Goal: Task Accomplishment & Management: Complete application form

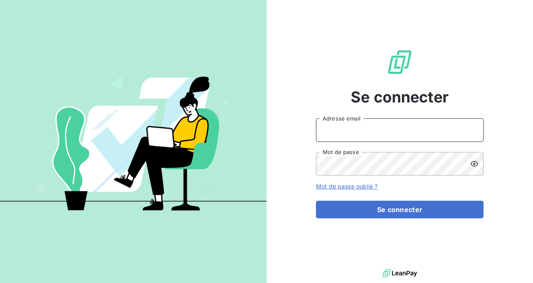
type input "[PERSON_NAME][EMAIL_ADDRESS][DOMAIN_NAME]"
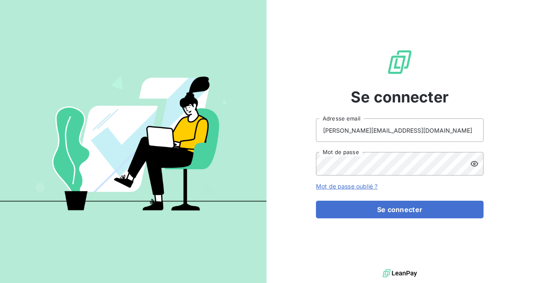
click at [474, 163] on icon at bounding box center [475, 163] width 8 height 5
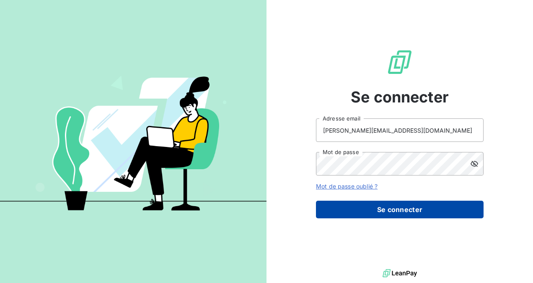
click at [346, 205] on button "Se connecter" at bounding box center [400, 209] width 168 height 18
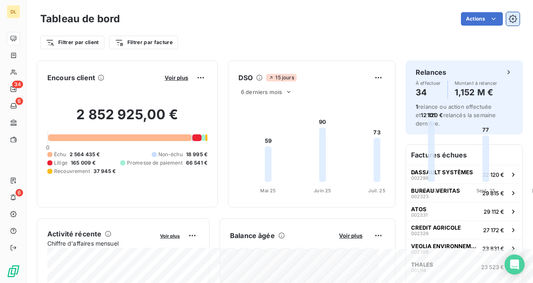
click at [509, 17] on icon "button" at bounding box center [513, 19] width 8 height 8
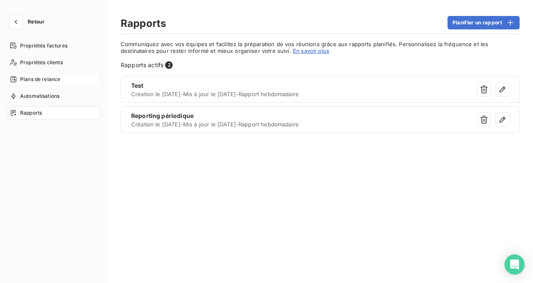
click at [50, 80] on span "Plans de relance" at bounding box center [40, 79] width 40 height 8
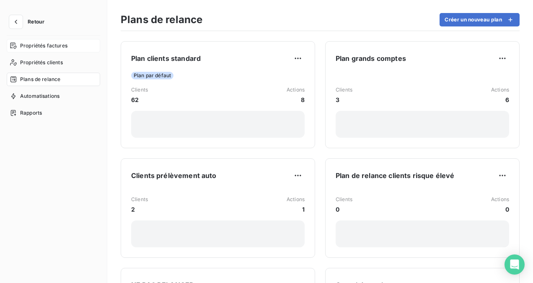
click at [37, 42] on span "Propriétés factures" at bounding box center [43, 46] width 47 height 8
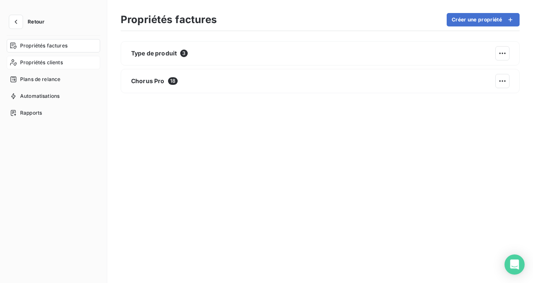
click at [28, 68] on div "Propriétés clients" at bounding box center [53, 62] width 93 height 13
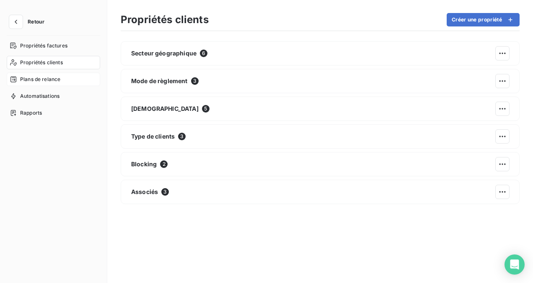
click at [36, 82] on span "Plans de relance" at bounding box center [40, 79] width 40 height 8
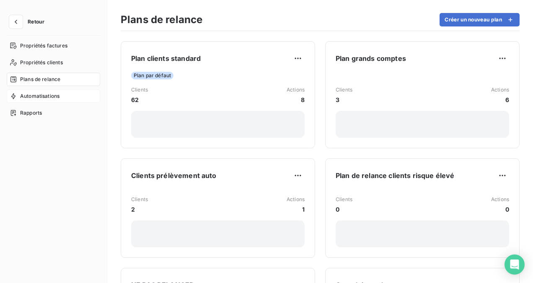
click at [40, 94] on span "Automatisations" at bounding box center [39, 96] width 39 height 8
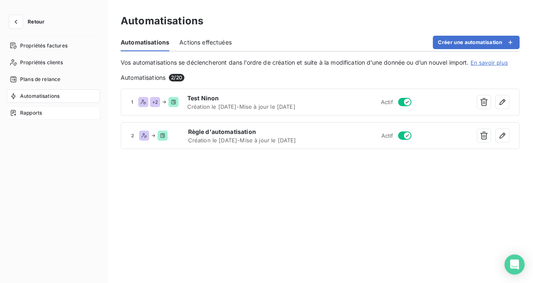
click at [39, 109] on span "Rapports" at bounding box center [31, 113] width 22 height 8
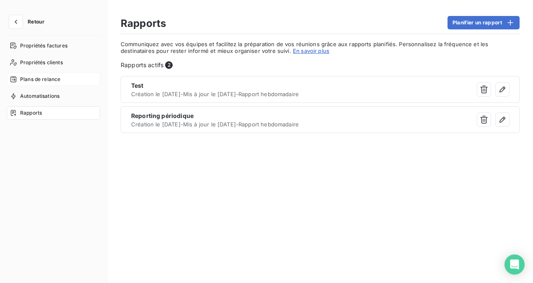
click at [47, 79] on span "Plans de relance" at bounding box center [40, 79] width 40 height 8
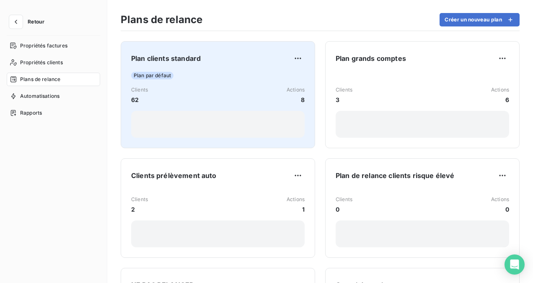
click at [234, 96] on div "Clients 62 Actions 8" at bounding box center [218, 95] width 174 height 18
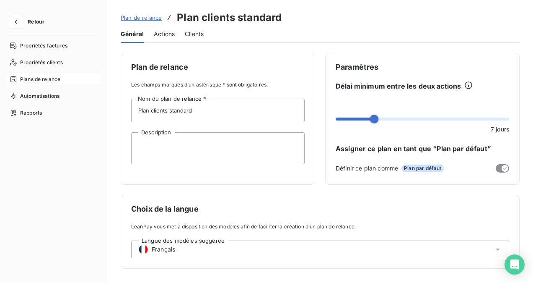
click at [162, 30] on span "Actions" at bounding box center [164, 34] width 21 height 8
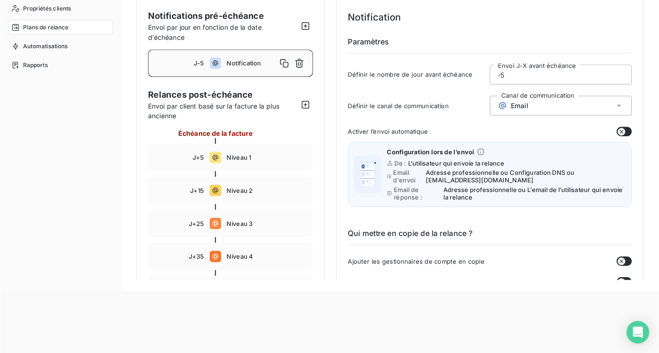
scroll to position [43, 0]
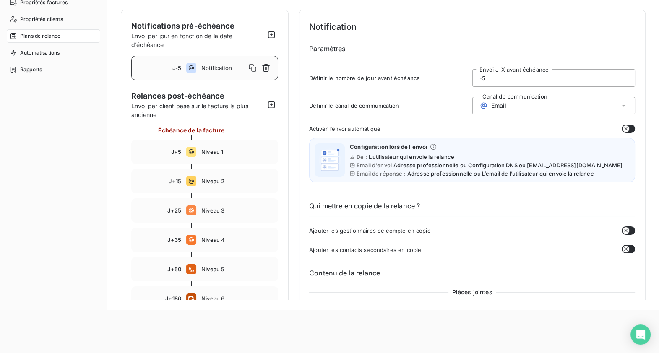
drag, startPoint x: 490, startPoint y: 1, endPoint x: 55, endPoint y: 190, distance: 474.7
click at [55, 190] on div "Propriétés factures Propriétés clients Plans de relance Automatisations Rapports" at bounding box center [53, 145] width 93 height 299
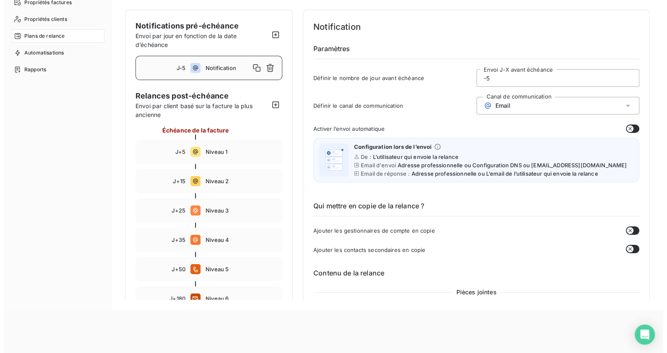
scroll to position [0, 0]
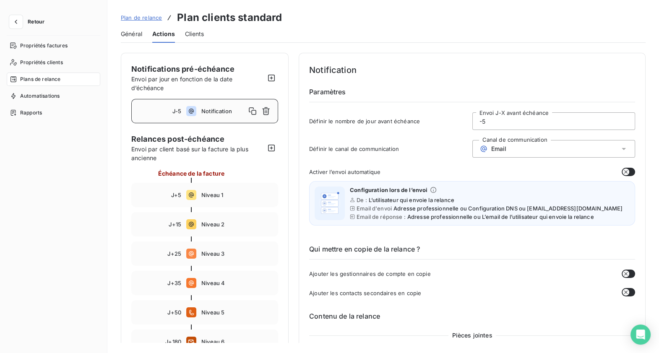
click at [142, 18] on span "Plan de relance" at bounding box center [141, 17] width 41 height 7
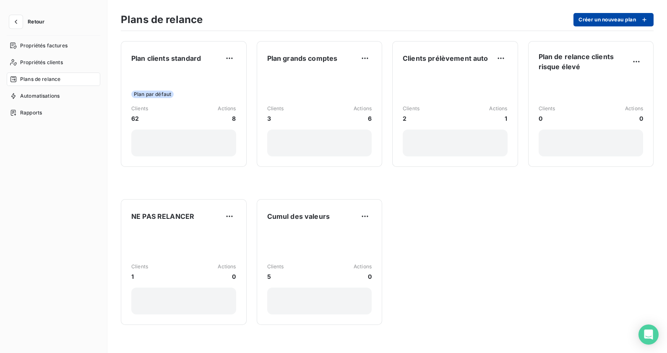
click at [533, 18] on button "Créer un nouveau plan" at bounding box center [613, 19] width 80 height 13
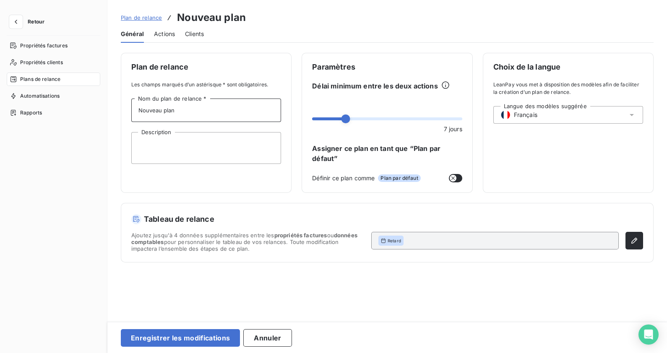
click at [159, 108] on input "Nouveau plan" at bounding box center [206, 110] width 150 height 23
click at [193, 107] on input "Nouveau plan" at bounding box center [206, 110] width 150 height 23
type input "Bon payeur régulier"
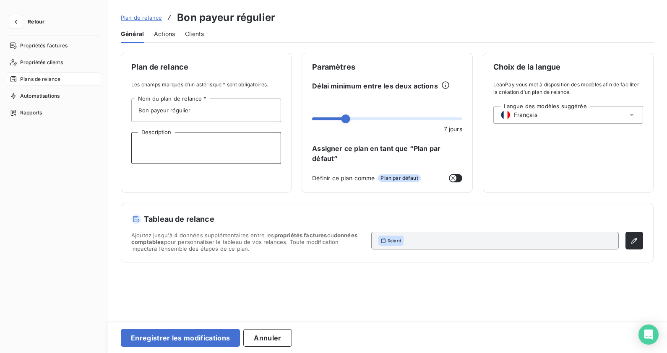
click at [194, 145] on textarea "Description" at bounding box center [206, 148] width 150 height 32
click at [533, 241] on icon "button" at bounding box center [634, 241] width 6 height 6
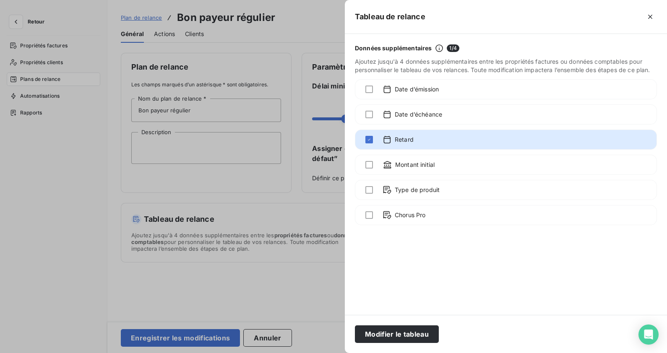
click at [287, 270] on div at bounding box center [333, 176] width 667 height 353
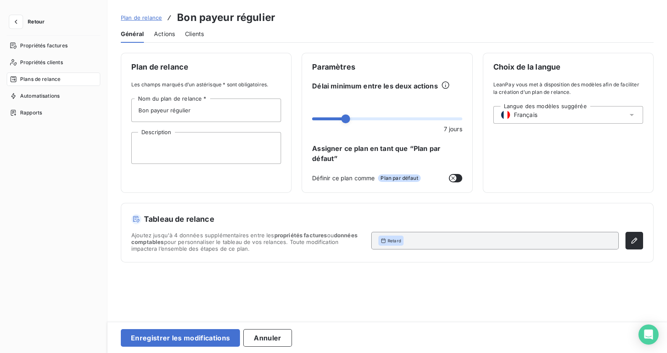
click at [166, 31] on span "Actions" at bounding box center [164, 34] width 21 height 8
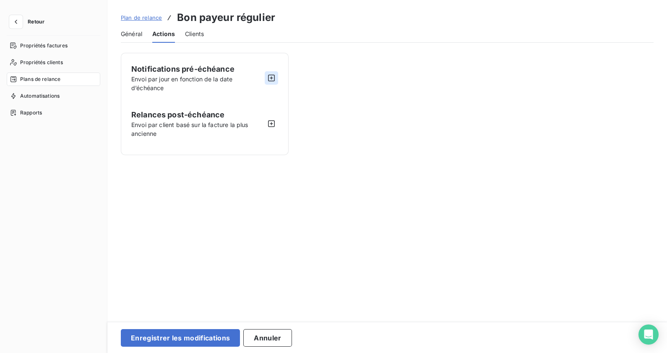
click at [273, 80] on icon "button" at bounding box center [271, 78] width 8 height 8
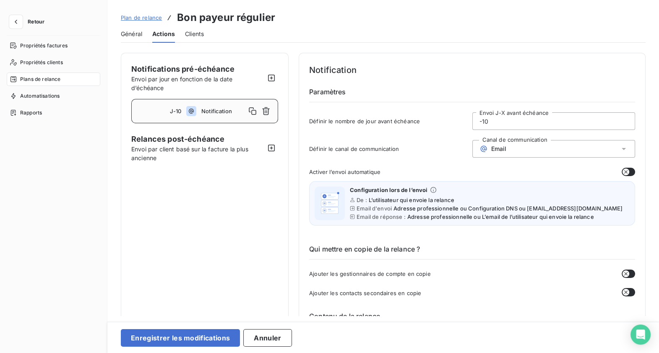
click at [495, 123] on input "-10" at bounding box center [553, 121] width 162 height 17
type input "-1"
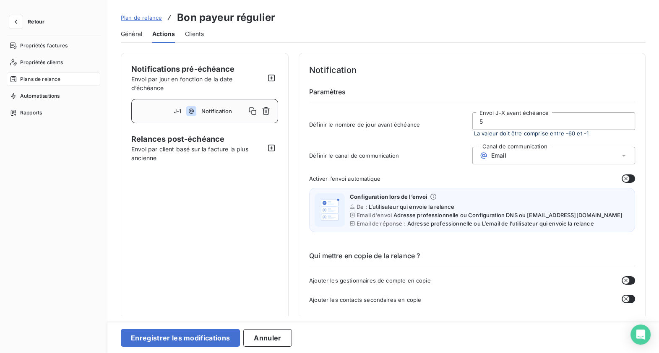
click at [524, 151] on div "Email" at bounding box center [553, 156] width 163 height 18
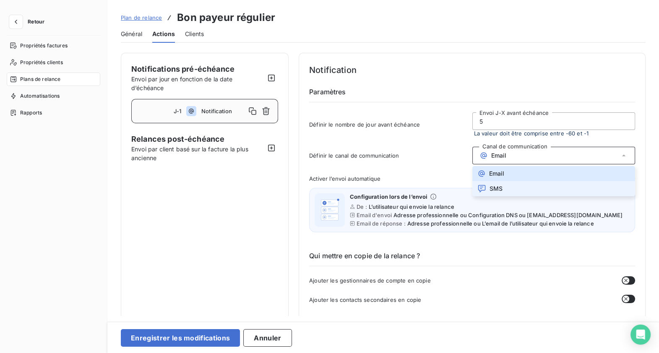
click at [497, 187] on span "SMS" at bounding box center [495, 188] width 13 height 7
type input "-1"
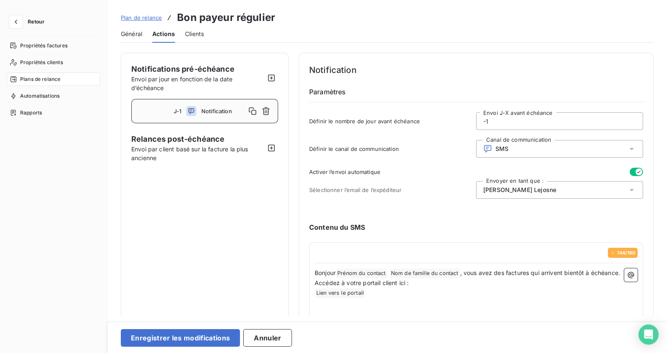
click at [510, 189] on span "[PERSON_NAME]" at bounding box center [519, 190] width 73 height 8
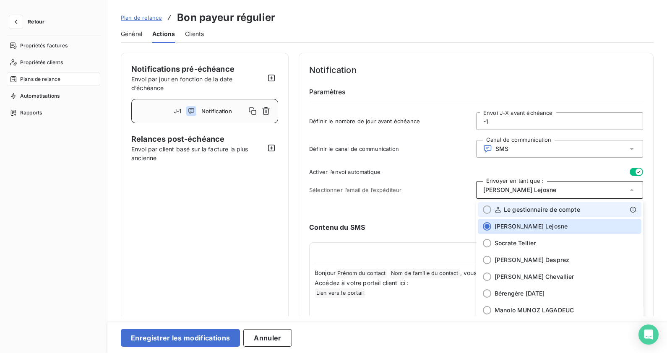
click at [503, 205] on span "Le gestionnaire de compte" at bounding box center [541, 209] width 76 height 8
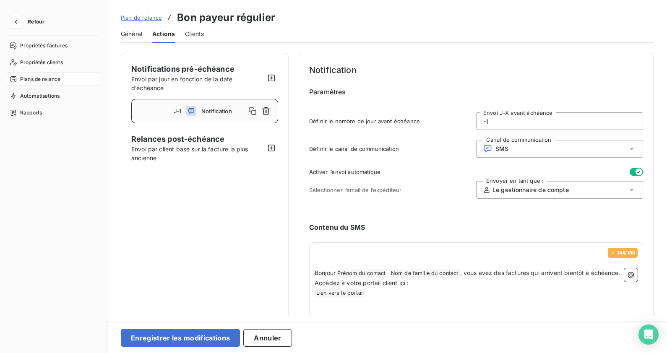
click at [525, 119] on input "-1" at bounding box center [559, 121] width 166 height 17
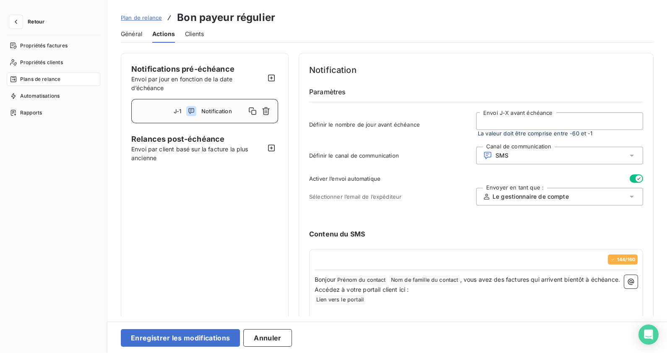
type input "6"
click at [501, 223] on div "Contenu du SMS 144 / 160 Bonjour Prénom du contact ﻿ Nom de famille du contact …" at bounding box center [476, 297] width 334 height 165
click at [533, 193] on div "Le gestionnaire de compte" at bounding box center [559, 197] width 167 height 18
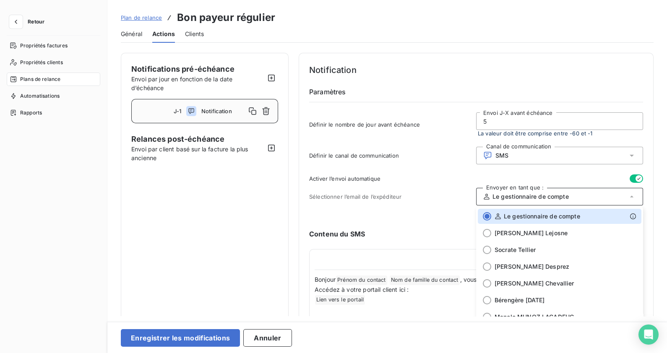
click at [409, 200] on div "Sélectionner l’email de l’expéditeur Envoyer en tant que : Le gestionnaire de c…" at bounding box center [476, 197] width 334 height 18
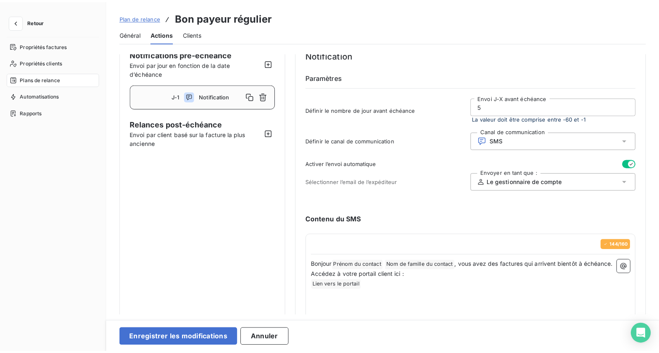
scroll to position [5, 0]
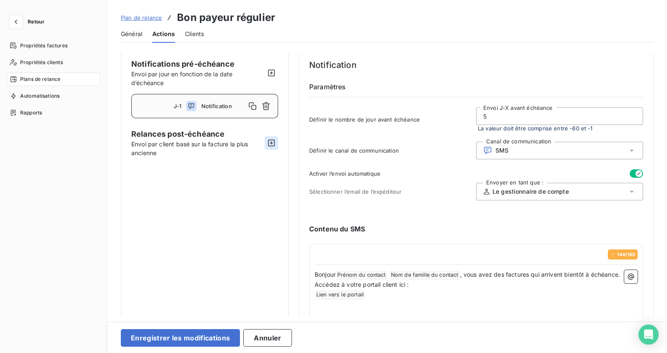
click at [273, 139] on icon "button" at bounding box center [271, 143] width 8 height 8
type input "10"
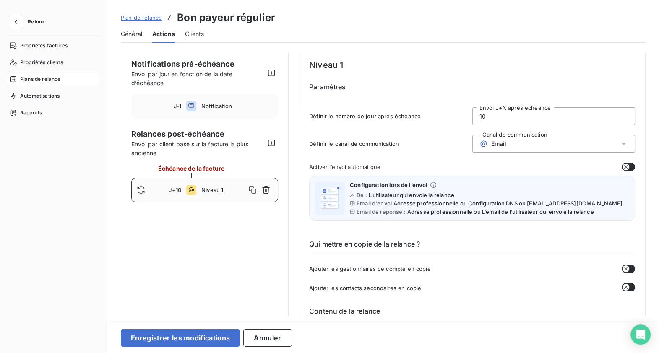
click at [533, 166] on button "button" at bounding box center [627, 167] width 13 height 8
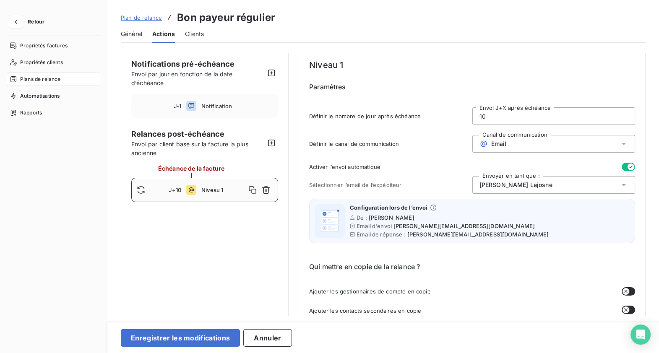
click at [533, 185] on div "[PERSON_NAME]" at bounding box center [553, 185] width 163 height 18
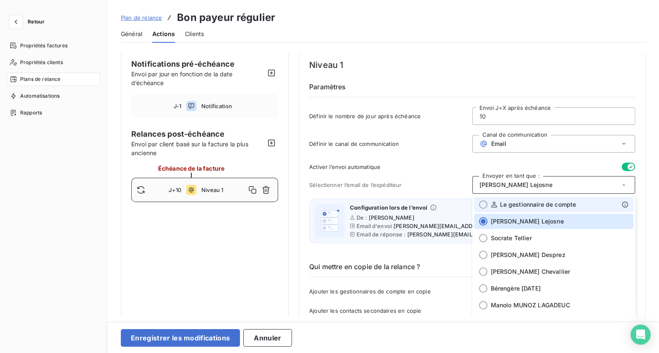
click at [533, 207] on span "Le gestionnaire de compte" at bounding box center [538, 204] width 76 height 8
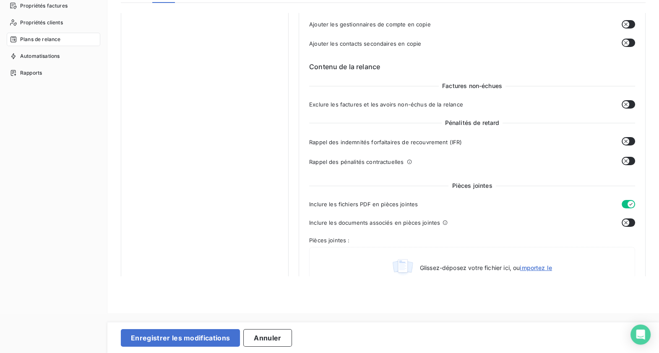
scroll to position [0, 0]
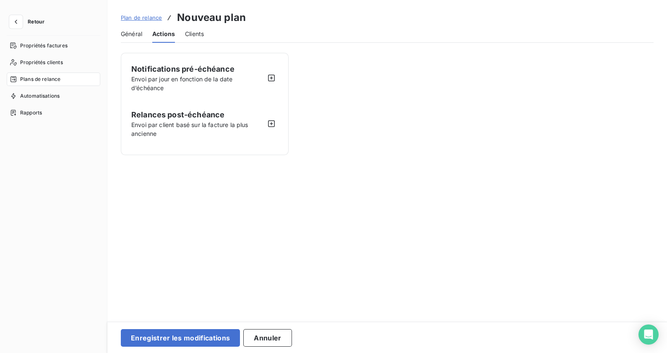
click at [157, 16] on span "Plan de relance" at bounding box center [141, 17] width 41 height 7
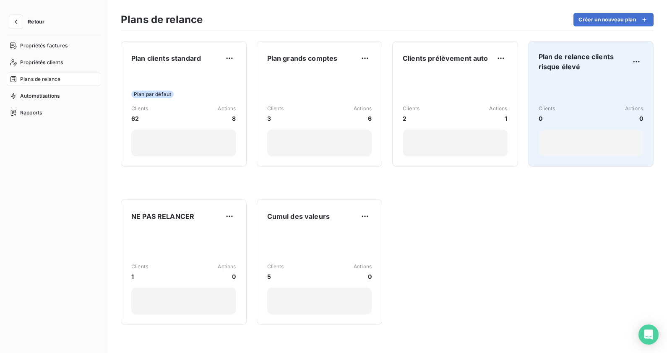
click at [533, 88] on div "Clients 0 Actions 0" at bounding box center [590, 117] width 105 height 78
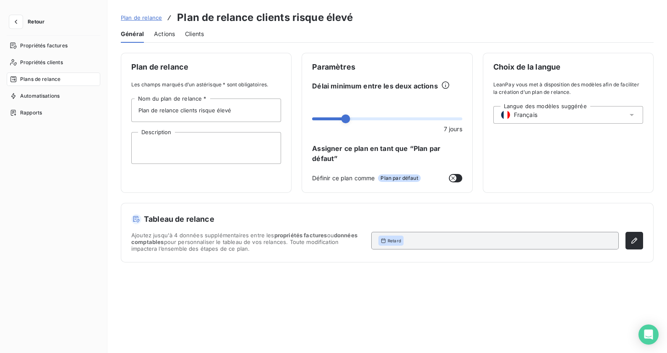
click at [169, 32] on span "Actions" at bounding box center [164, 34] width 21 height 8
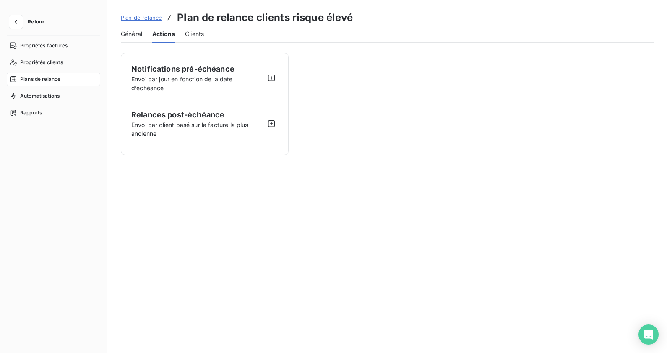
click at [135, 33] on span "Général" at bounding box center [131, 34] width 21 height 8
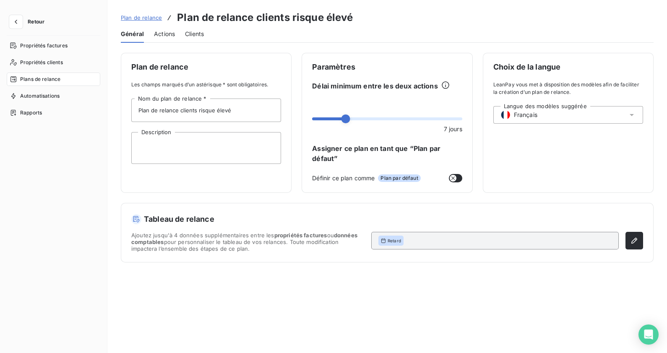
click at [163, 30] on span "Actions" at bounding box center [164, 34] width 21 height 8
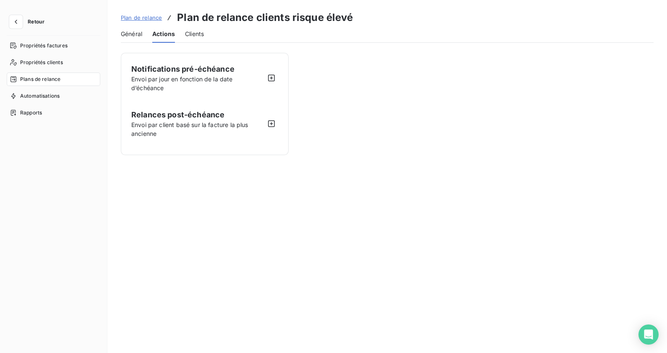
click at [151, 20] on span "Plan de relance" at bounding box center [141, 17] width 41 height 7
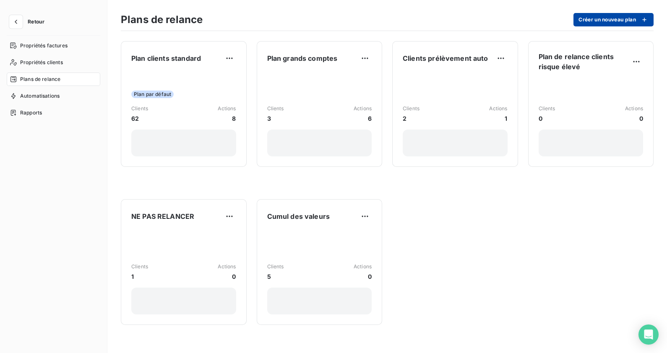
click at [533, 17] on button "Créer un nouveau plan" at bounding box center [613, 19] width 80 height 13
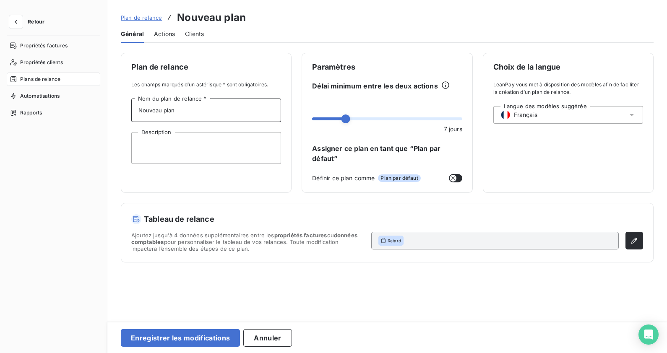
click at [222, 108] on input "Nouveau plan" at bounding box center [206, 110] width 150 height 23
type input "Bon payeur régulier"
click at [168, 34] on span "Actions" at bounding box center [164, 34] width 21 height 8
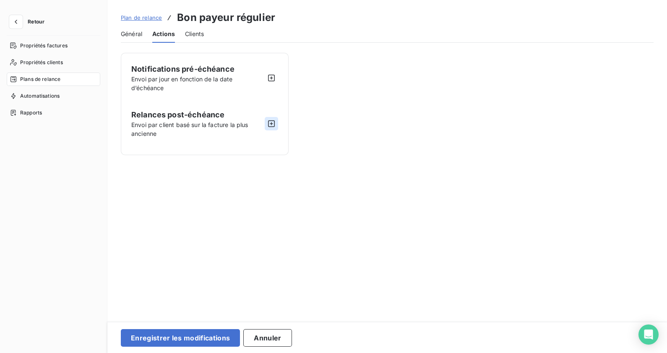
click at [272, 123] on icon "button" at bounding box center [271, 123] width 8 height 8
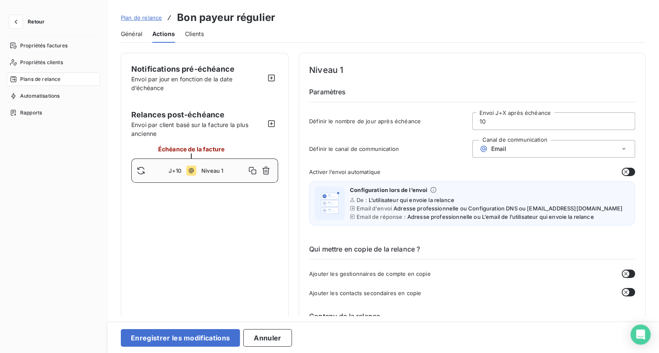
click at [496, 117] on input "10" at bounding box center [553, 121] width 162 height 17
type input "1"
click at [210, 182] on div "J+5 Niveau 1" at bounding box center [204, 170] width 147 height 24
click at [253, 171] on icon "button" at bounding box center [252, 170] width 8 height 8
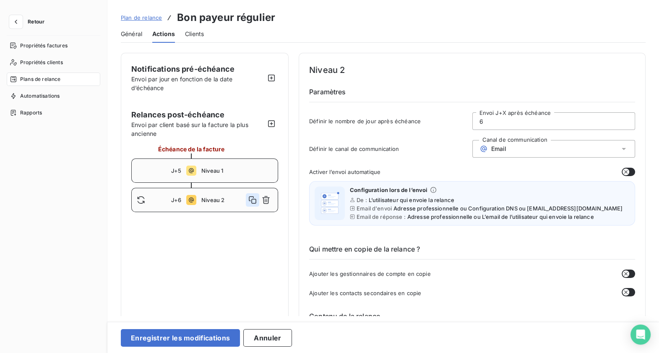
click at [252, 197] on icon "button" at bounding box center [252, 200] width 8 height 8
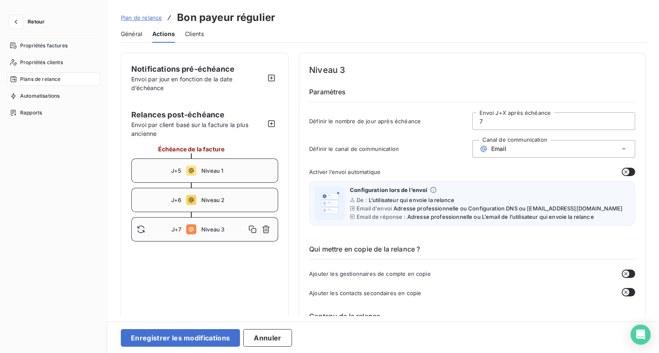
click at [176, 197] on span "J+6" at bounding box center [176, 200] width 10 height 7
click at [500, 122] on input "6" at bounding box center [553, 121] width 162 height 17
click at [178, 196] on div "J+7 Niveau 2" at bounding box center [204, 200] width 147 height 24
type input "7"
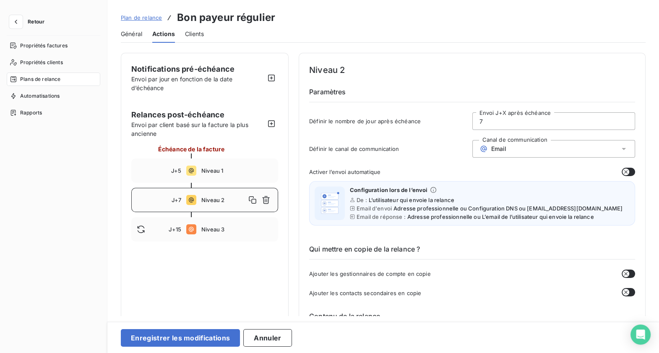
click at [493, 117] on input "7" at bounding box center [553, 121] width 162 height 17
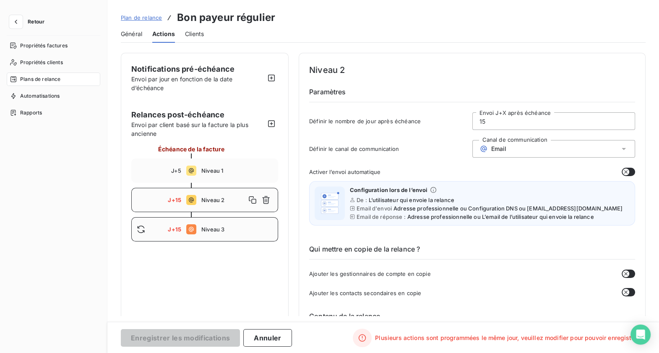
click at [170, 236] on div "J+15 Niveau 3" at bounding box center [204, 229] width 147 height 24
click at [498, 121] on input "15" at bounding box center [553, 121] width 162 height 17
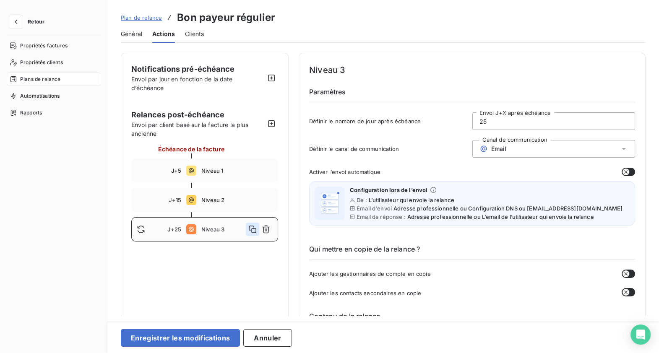
click at [249, 232] on icon "button" at bounding box center [252, 229] width 8 height 8
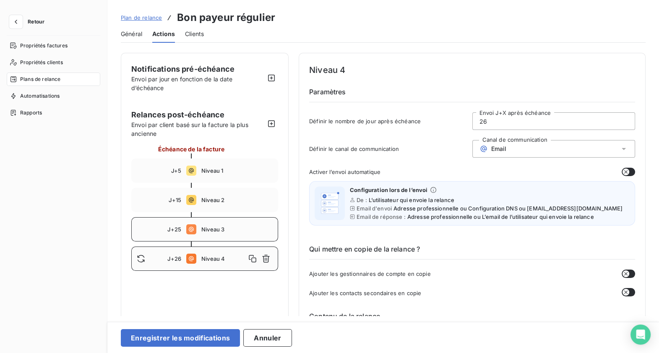
click at [514, 125] on input "26" at bounding box center [553, 121] width 162 height 17
click at [193, 231] on icon at bounding box center [191, 229] width 10 height 10
click at [524, 153] on div "Email" at bounding box center [553, 149] width 163 height 18
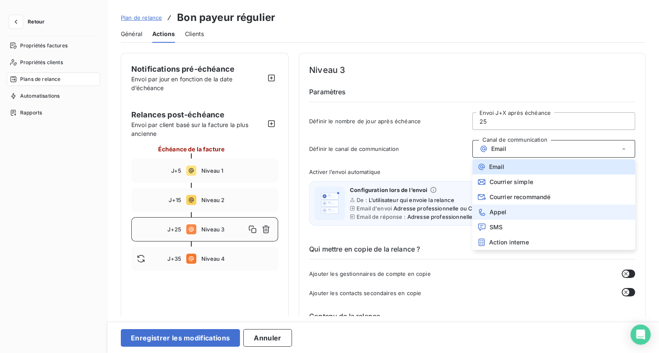
click at [507, 211] on li "Appel" at bounding box center [553, 212] width 163 height 15
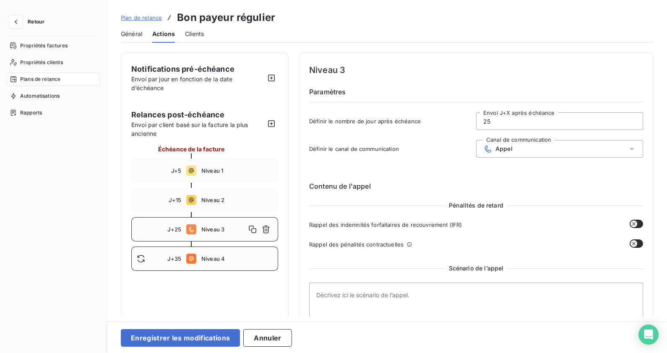
click at [192, 258] on icon at bounding box center [191, 259] width 10 height 10
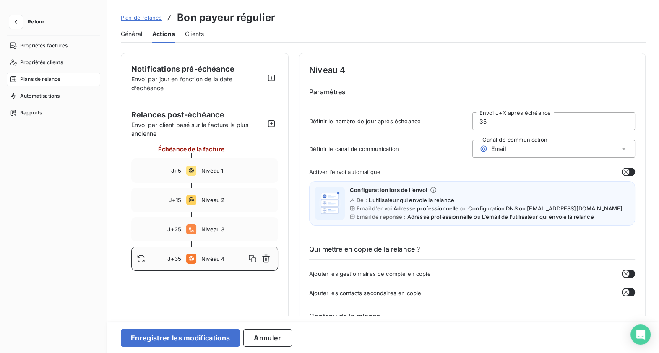
click at [495, 146] on span "Email" at bounding box center [499, 148] width 16 height 7
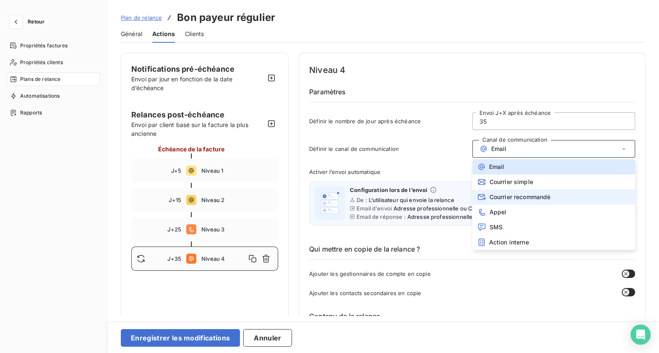
click at [499, 193] on div "Courrier recommandé" at bounding box center [513, 197] width 73 height 8
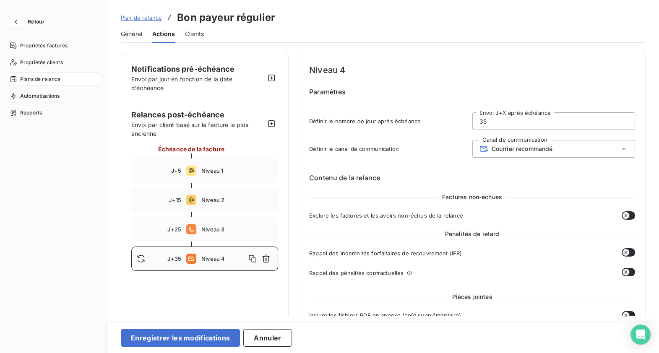
click at [346, 82] on div "Niveau 4 Paramètres Définir le nombre de jour après échéance 35 Envoi J+X après…" at bounding box center [472, 99] width 326 height 72
click at [198, 71] on span "Notifications pré-échéance" at bounding box center [182, 69] width 103 height 9
click at [273, 73] on button "button" at bounding box center [271, 77] width 13 height 13
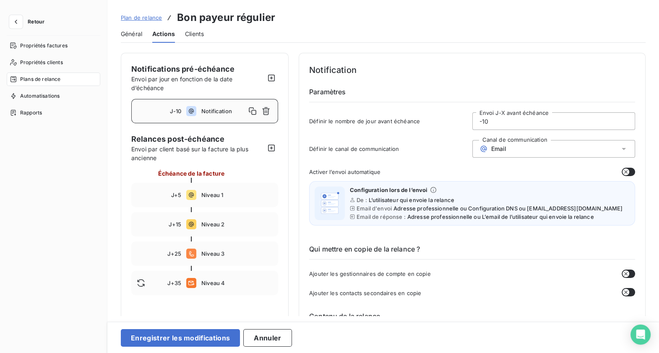
click at [484, 116] on input "-10" at bounding box center [553, 121] width 162 height 17
type input "-5"
click at [386, 79] on div "Notification Paramètres Définir le nombre de jour avant échéance -5 Envoi J-X a…" at bounding box center [472, 99] width 326 height 72
click at [268, 111] on icon "button" at bounding box center [266, 111] width 8 height 8
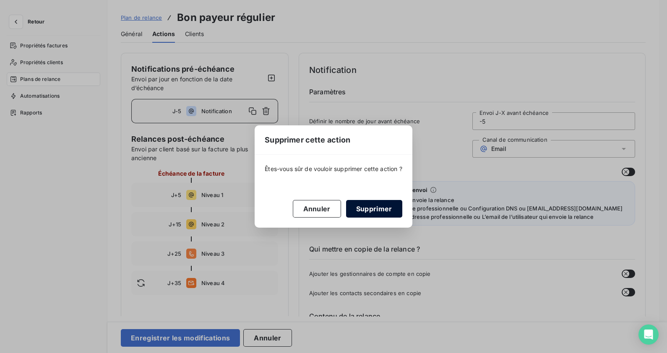
click at [389, 200] on button "Supprimer" at bounding box center [374, 209] width 56 height 18
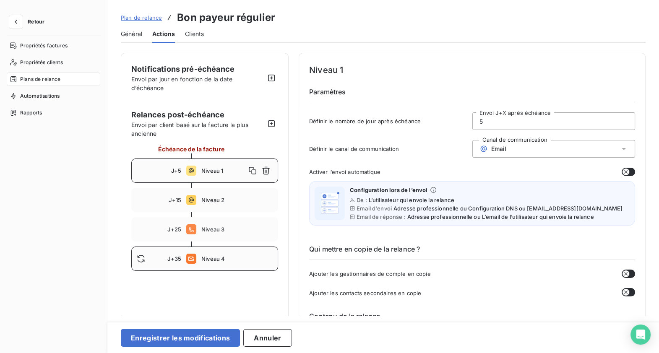
click at [185, 257] on div "J+35 Niveau 4" at bounding box center [204, 259] width 147 height 24
type input "35"
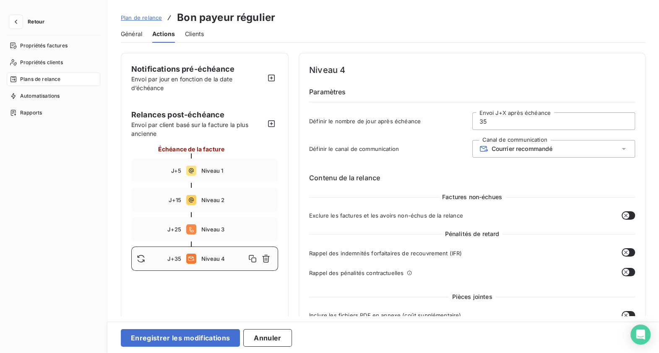
click at [506, 154] on div "Courrier recommandé" at bounding box center [553, 149] width 163 height 18
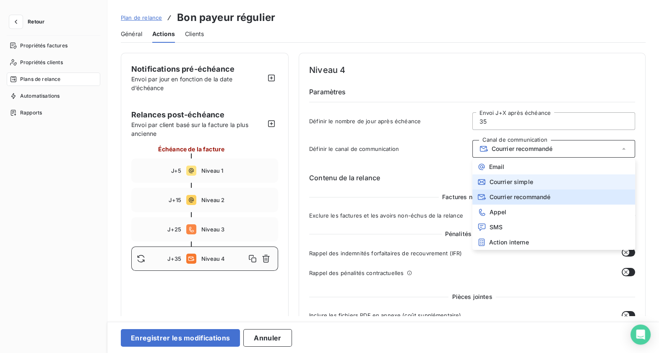
click at [509, 179] on span "Courrier simple" at bounding box center [511, 182] width 44 height 7
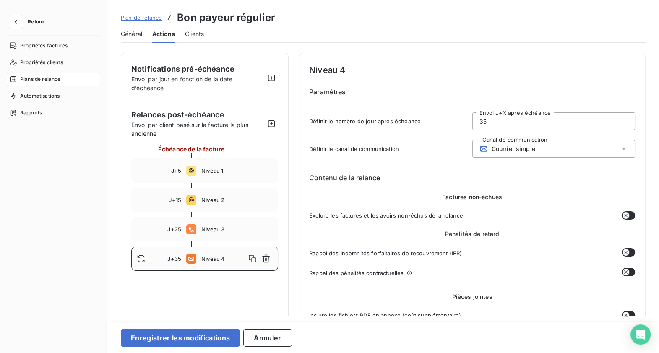
click at [429, 151] on span "Définir le canal de communication" at bounding box center [390, 148] width 163 height 7
click at [264, 260] on icon "button" at bounding box center [266, 258] width 8 height 8
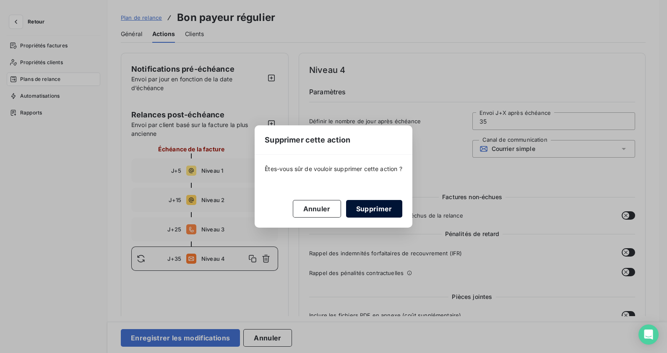
click at [364, 213] on button "Supprimer" at bounding box center [374, 209] width 56 height 18
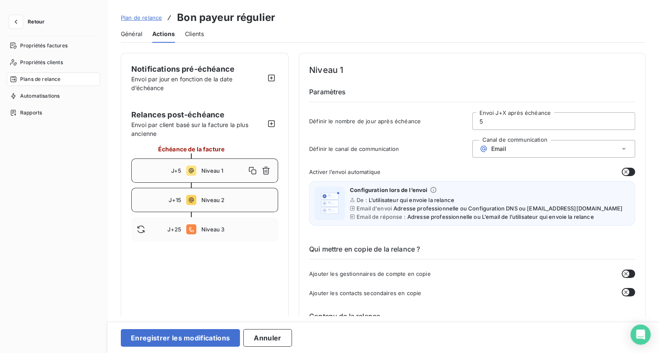
click at [264, 199] on span "Niveau 2" at bounding box center [236, 200] width 71 height 7
type input "15"
click at [264, 199] on icon "button" at bounding box center [266, 200] width 8 height 8
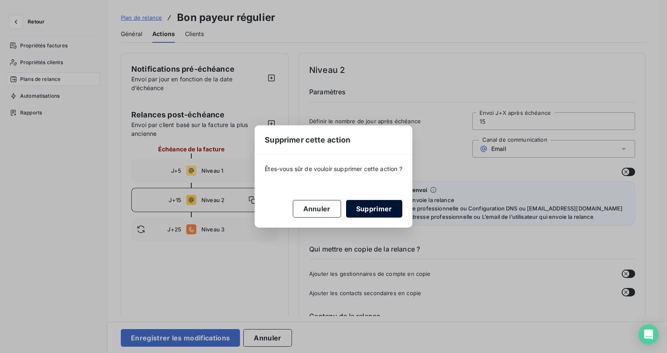
click at [358, 212] on button "Supprimer" at bounding box center [374, 209] width 56 height 18
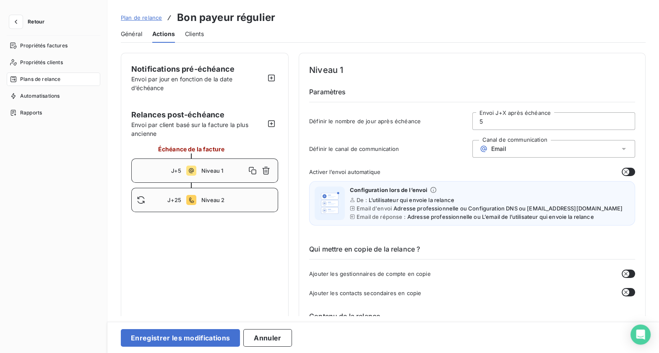
click at [264, 198] on span "Niveau 2" at bounding box center [236, 200] width 71 height 7
type input "25"
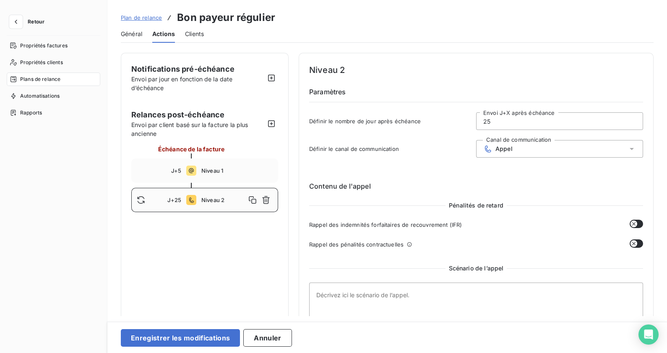
click at [264, 198] on icon "button" at bounding box center [266, 200] width 8 height 8
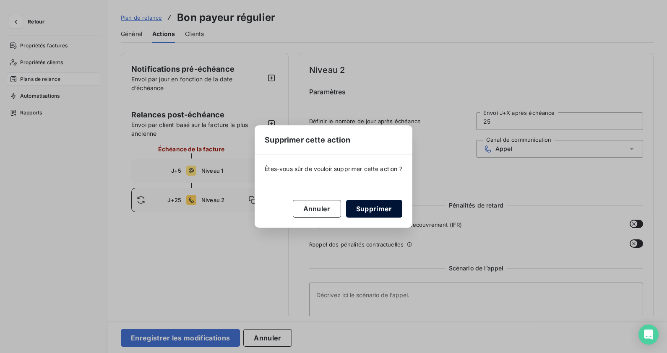
click at [361, 209] on button "Supprimer" at bounding box center [374, 209] width 56 height 18
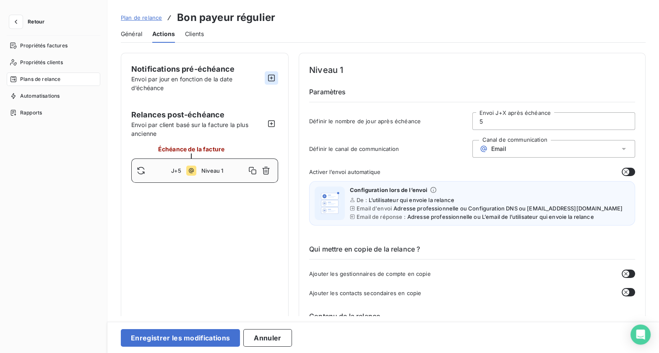
click at [274, 79] on icon "button" at bounding box center [271, 78] width 8 height 8
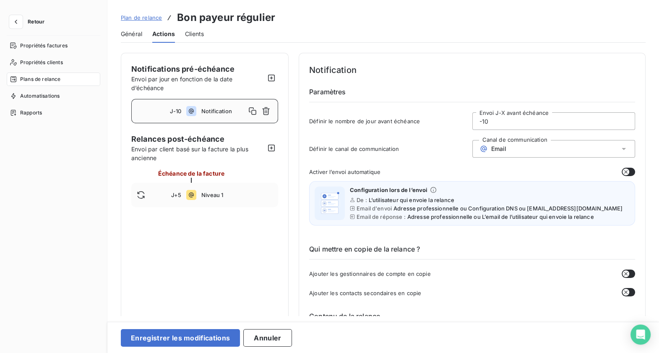
click at [188, 105] on div "J-10 Notification" at bounding box center [204, 111] width 147 height 24
click at [533, 145] on div "Email" at bounding box center [553, 149] width 163 height 18
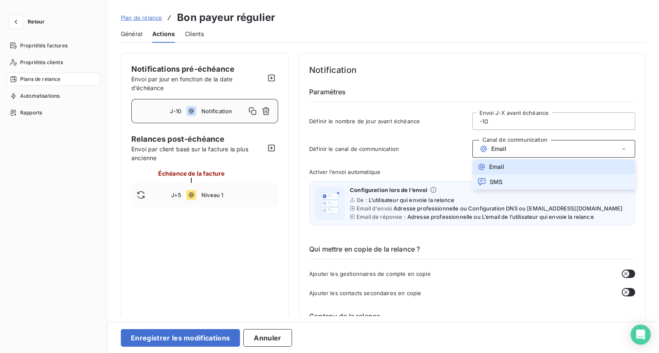
click at [523, 177] on li "SMS" at bounding box center [553, 181] width 163 height 15
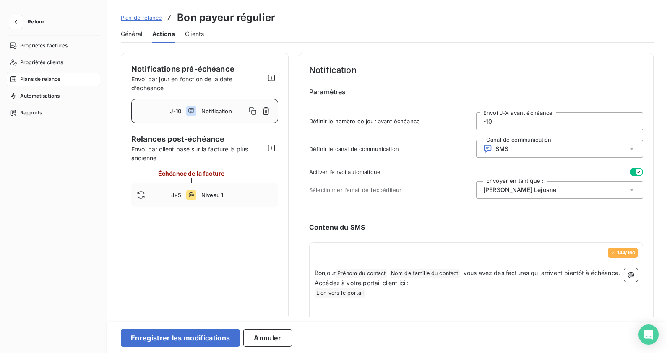
click at [501, 122] on input "-10" at bounding box center [559, 121] width 166 height 17
type input "-1"
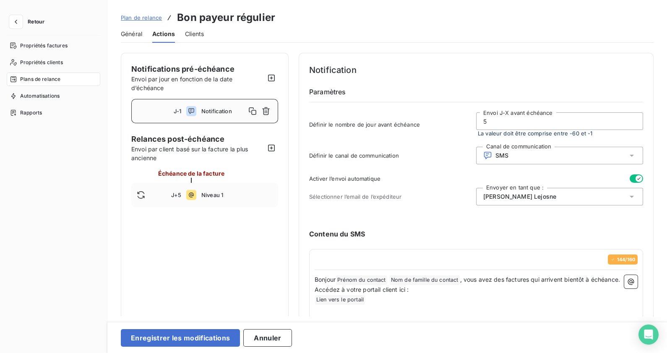
click at [379, 107] on div "Notification Paramètres Définir le nombre de jour avant échéance 5 Envoi J-X av…" at bounding box center [476, 102] width 334 height 78
click at [457, 166] on div "Définir le canal de communication Canal de communication SMS" at bounding box center [476, 158] width 334 height 23
click at [504, 126] on input "5" at bounding box center [559, 121] width 166 height 17
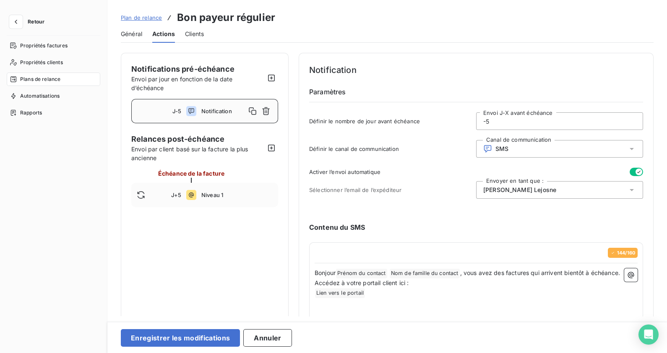
click at [396, 142] on div "Définir le canal de communication Canal de communication SMS" at bounding box center [476, 151] width 334 height 23
click at [491, 179] on div "Activer l’envoi automatique Sélectionner l’email de l’expéditeur Envoyer en tan…" at bounding box center [476, 186] width 334 height 36
click at [491, 185] on div "[PERSON_NAME]" at bounding box center [559, 190] width 167 height 18
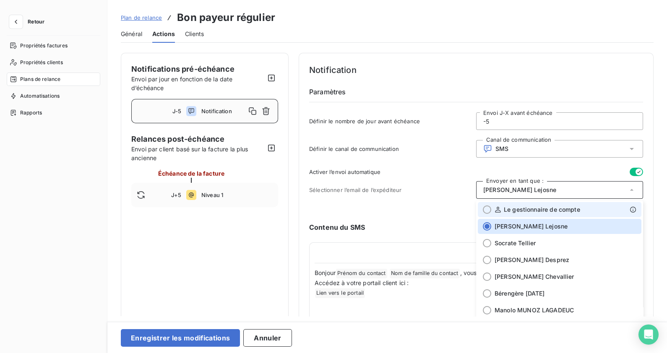
click at [501, 212] on div "Le gestionnaire de compte" at bounding box center [537, 209] width 86 height 8
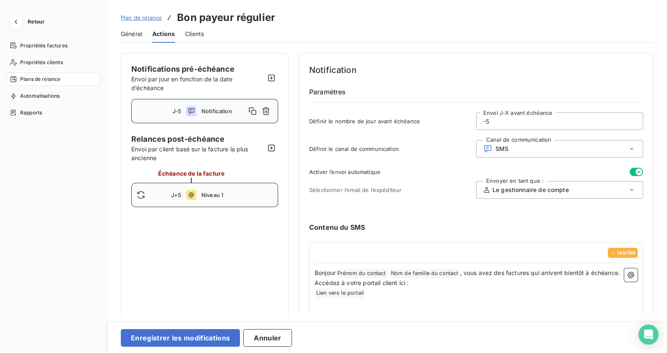
click at [200, 190] on div "J+5 Niveau 1" at bounding box center [204, 195] width 147 height 24
type input "5"
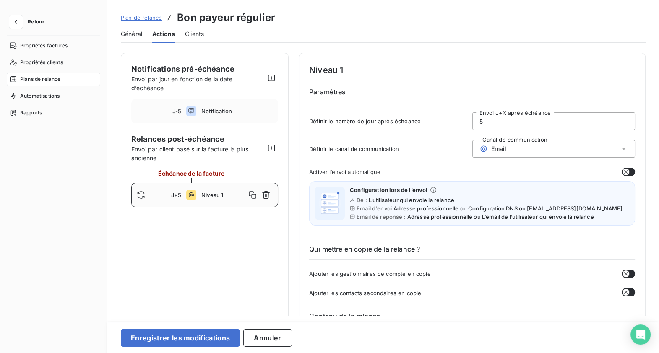
click at [498, 122] on input "5" at bounding box center [553, 121] width 162 height 17
type input "7"
click at [361, 147] on span "Définir le canal de communication" at bounding box center [390, 148] width 163 height 7
click at [484, 122] on input "7" at bounding box center [553, 121] width 162 height 17
click at [408, 122] on span "Définir le nombre de jour après échéance" at bounding box center [390, 121] width 163 height 7
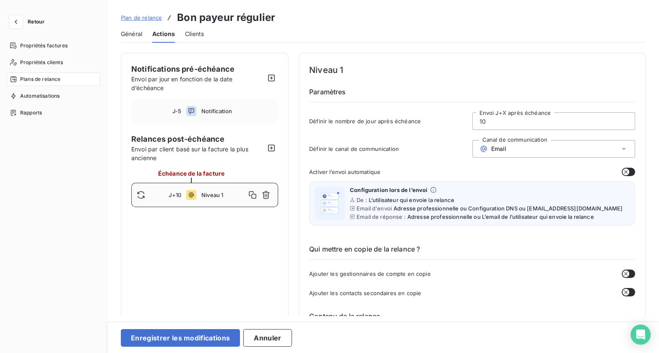
click at [194, 194] on icon at bounding box center [191, 195] width 10 height 10
click at [533, 122] on input "10" at bounding box center [553, 121] width 162 height 17
click at [459, 124] on span "Définir le nombre de jour après échéance" at bounding box center [390, 121] width 163 height 7
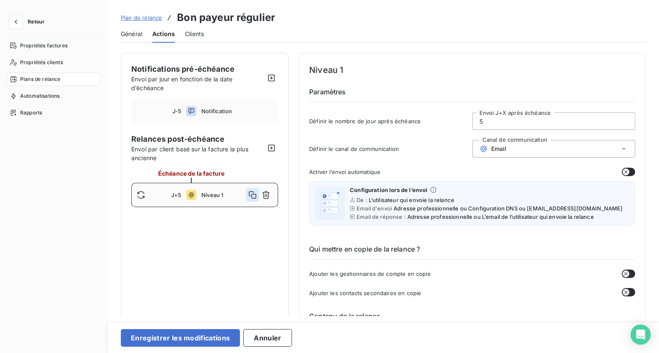
click at [253, 195] on icon "button" at bounding box center [252, 195] width 8 height 8
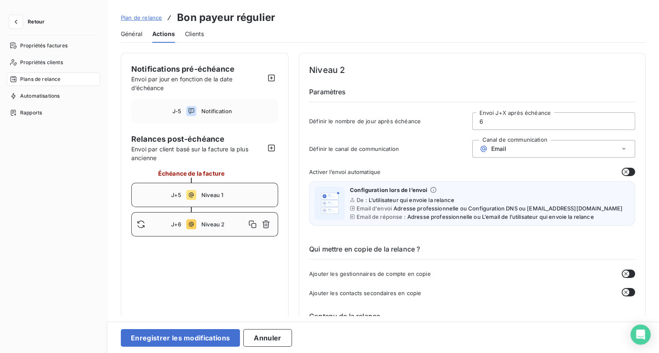
click at [503, 122] on input "6" at bounding box center [553, 121] width 162 height 17
click at [247, 223] on button "button" at bounding box center [252, 224] width 13 height 13
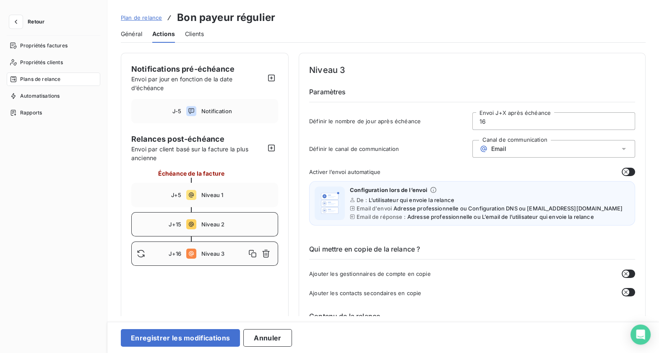
click at [533, 119] on input "16" at bounding box center [553, 121] width 162 height 17
click at [257, 254] on button "button" at bounding box center [252, 253] width 13 height 13
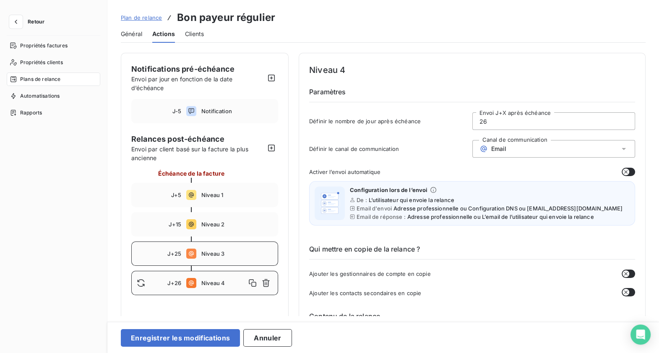
click at [532, 119] on input "26" at bounding box center [553, 121] width 162 height 17
click at [514, 157] on div "Email" at bounding box center [553, 149] width 163 height 18
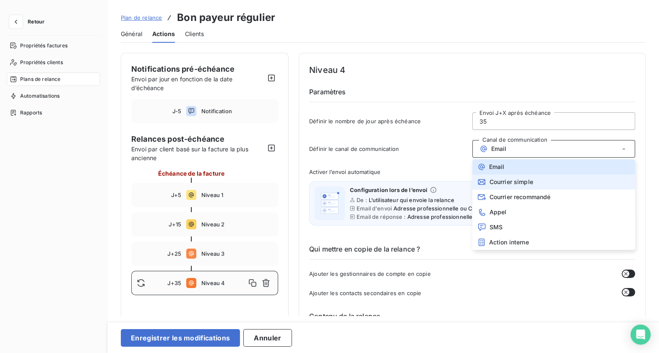
click at [495, 182] on span "Courrier simple" at bounding box center [511, 182] width 44 height 7
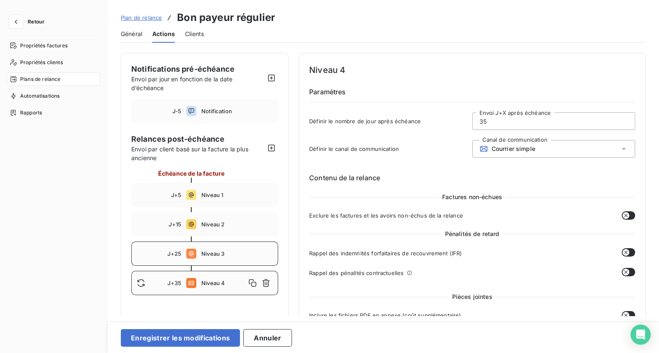
click at [183, 257] on div "J+25 Niveau 3" at bounding box center [204, 253] width 147 height 24
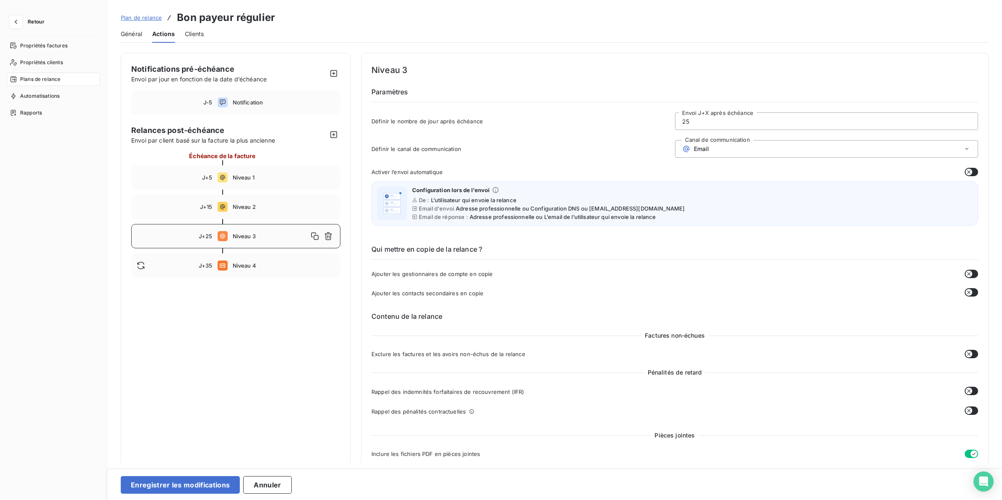
click at [533, 149] on span "Email" at bounding box center [702, 148] width 16 height 7
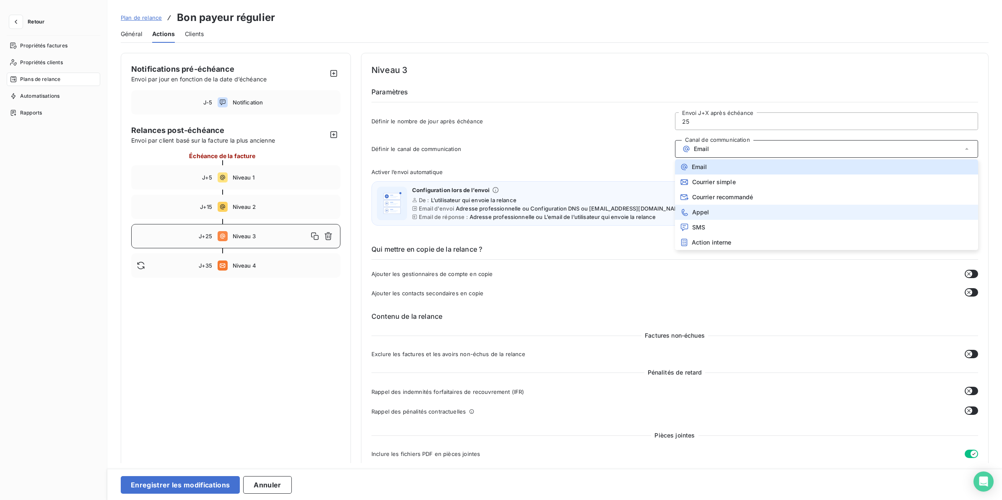
click at [533, 209] on li "Appel" at bounding box center [827, 212] width 304 height 15
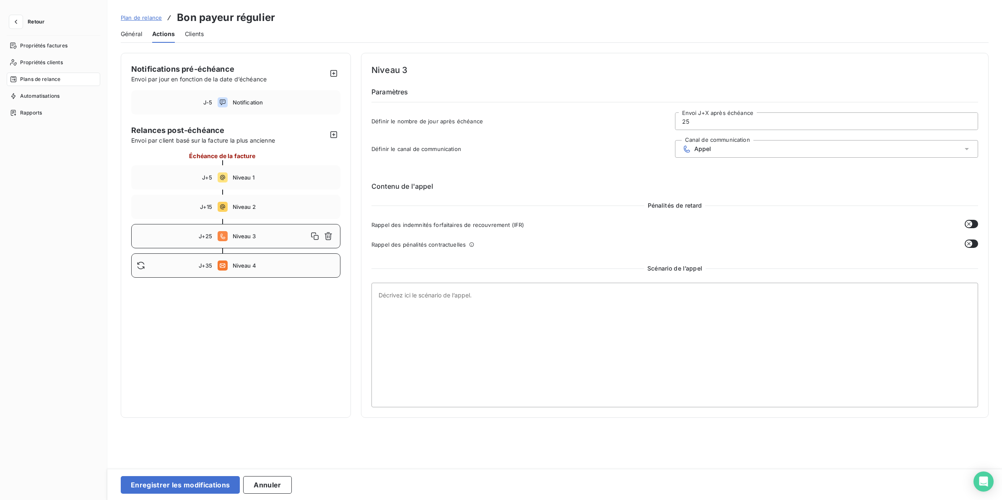
click at [314, 267] on span "Niveau 4" at bounding box center [284, 265] width 103 height 7
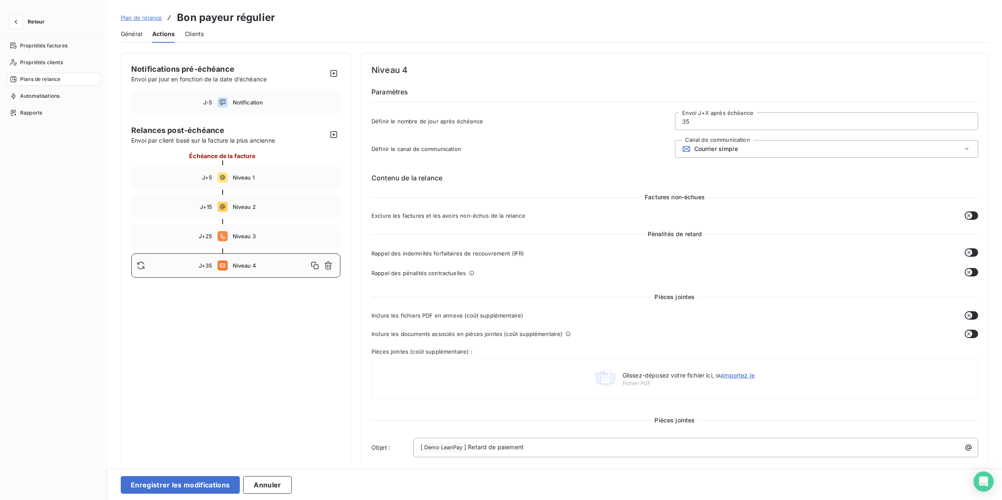
click at [356, 282] on div "Notifications pré-échéance Envoi par jour en fonction de la date d’échéance J-5…" at bounding box center [555, 500] width 868 height 895
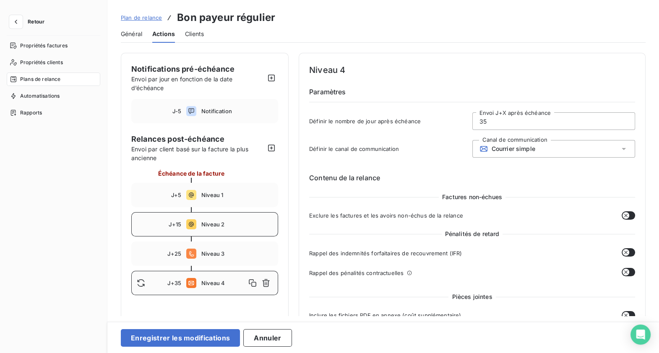
click at [197, 222] on div "J+15 Niveau 2" at bounding box center [204, 224] width 147 height 24
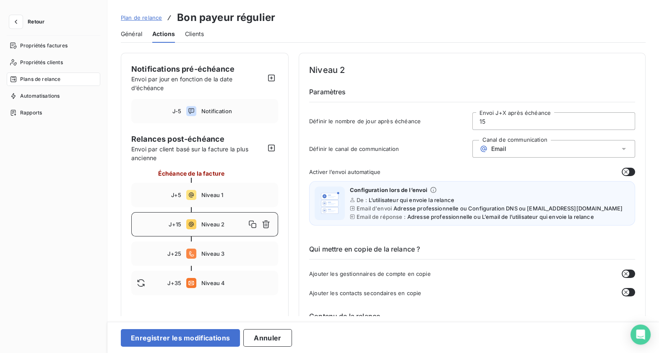
click at [498, 116] on input "15" at bounding box center [553, 121] width 162 height 17
click at [497, 145] on span "Email" at bounding box center [499, 148] width 16 height 7
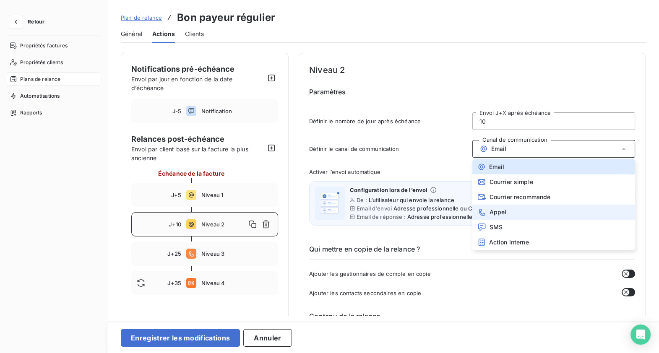
click at [501, 212] on span "Appel" at bounding box center [497, 212] width 17 height 7
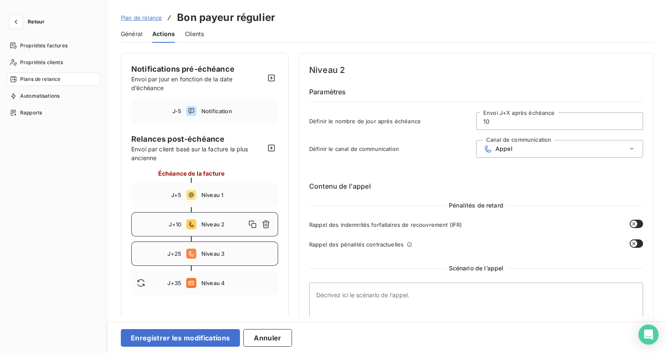
click at [186, 251] on icon at bounding box center [191, 254] width 10 height 10
click at [533, 115] on input "25" at bounding box center [559, 121] width 166 height 17
click at [533, 148] on div "Appel" at bounding box center [559, 149] width 167 height 18
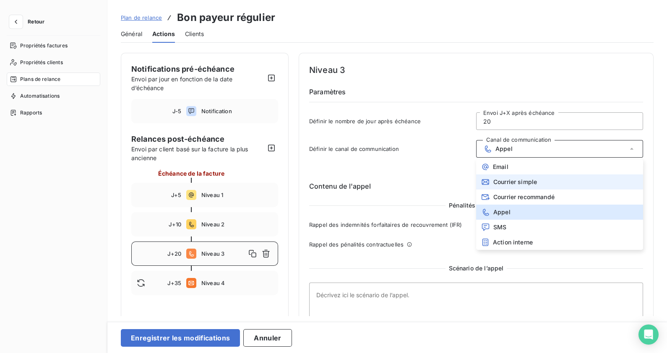
click at [514, 184] on span "Courrier simple" at bounding box center [515, 182] width 44 height 7
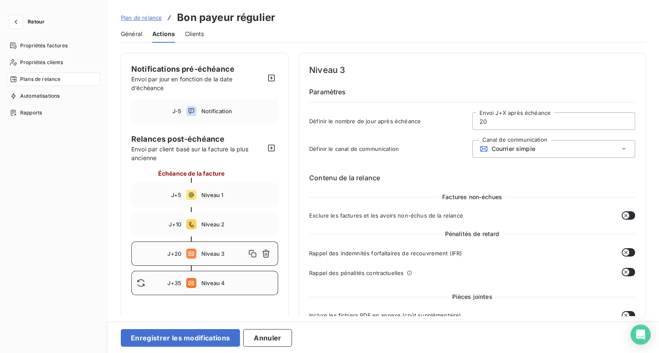
click at [196, 276] on div "J+35 Niveau 4" at bounding box center [204, 283] width 147 height 24
click at [528, 147] on span "Courrier simple" at bounding box center [513, 148] width 44 height 7
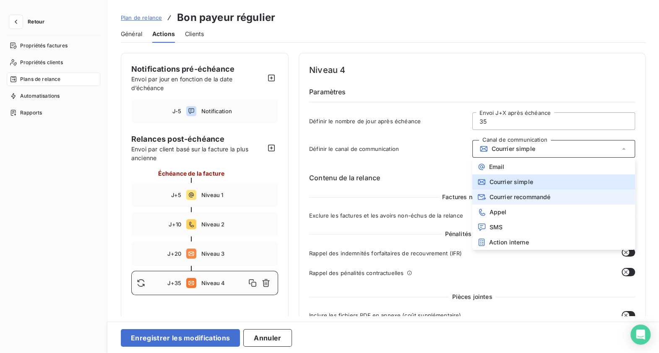
click at [511, 201] on li "Courrier recommandé" at bounding box center [553, 196] width 163 height 15
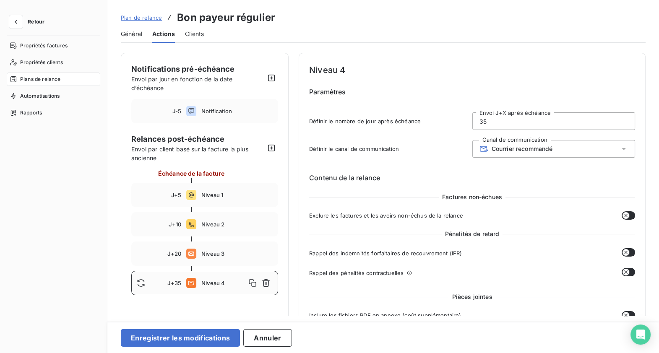
click at [497, 146] on span "Courrier recommandé" at bounding box center [521, 148] width 61 height 7
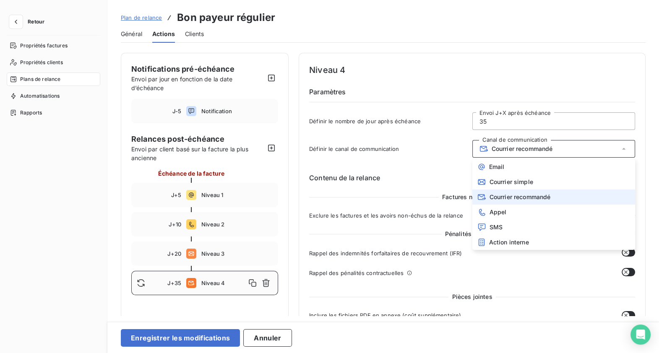
click at [436, 148] on span "Définir le canal de communication" at bounding box center [390, 148] width 163 height 7
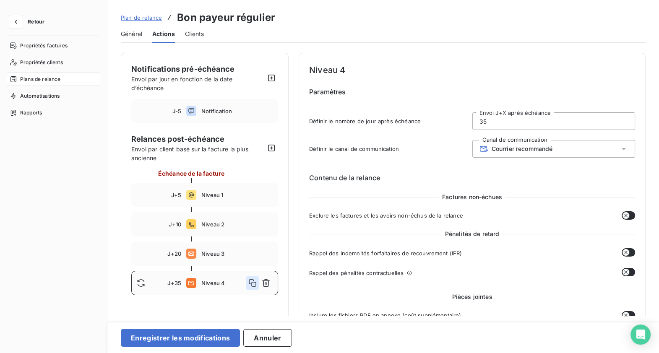
click at [252, 282] on icon "button" at bounding box center [252, 283] width 8 height 8
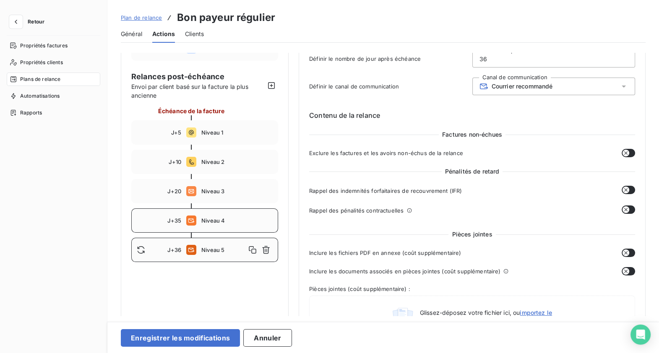
scroll to position [63, 0]
click at [514, 57] on input "36" at bounding box center [553, 58] width 162 height 17
type input "6"
type input "50"
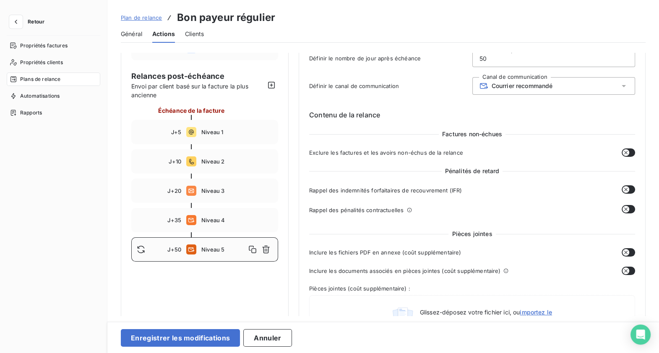
scroll to position [0, 0]
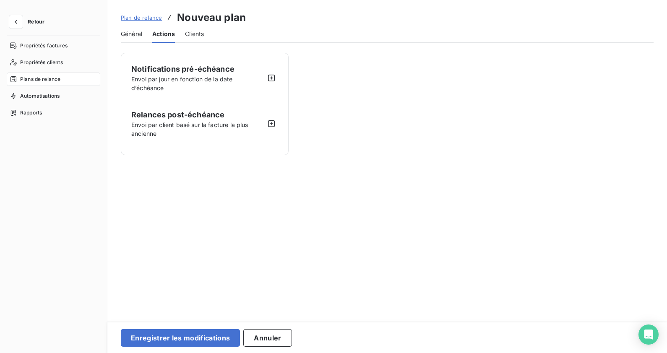
click at [417, 157] on div "Notifications pré-échéance Envoi par jour en fonction de la date d’échéance Rel…" at bounding box center [386, 184] width 559 height 263
click at [272, 83] on button "button" at bounding box center [271, 77] width 13 height 13
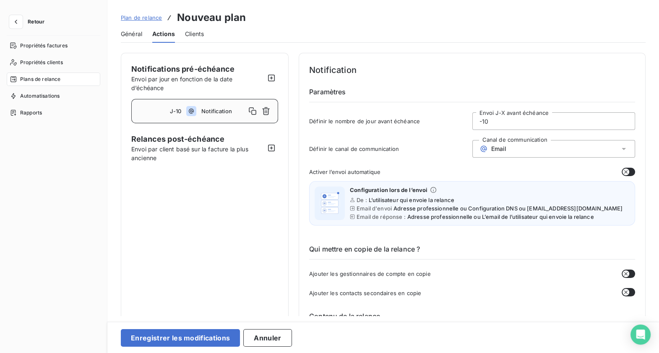
click at [506, 150] on div "Email" at bounding box center [553, 149] width 163 height 18
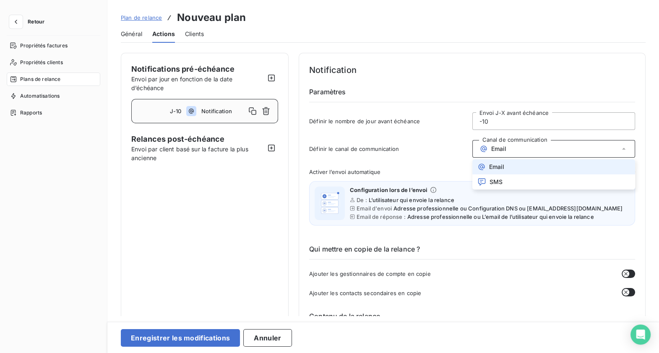
click at [501, 124] on input "-10" at bounding box center [553, 121] width 162 height 17
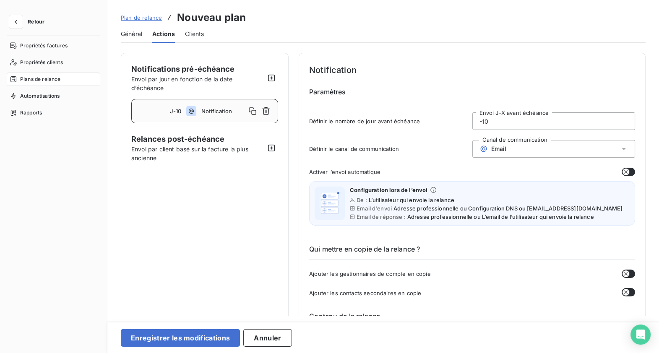
type input "-1"
click at [270, 144] on icon "button" at bounding box center [271, 148] width 8 height 8
type input "10"
